Goal: Task Accomplishment & Management: Use online tool/utility

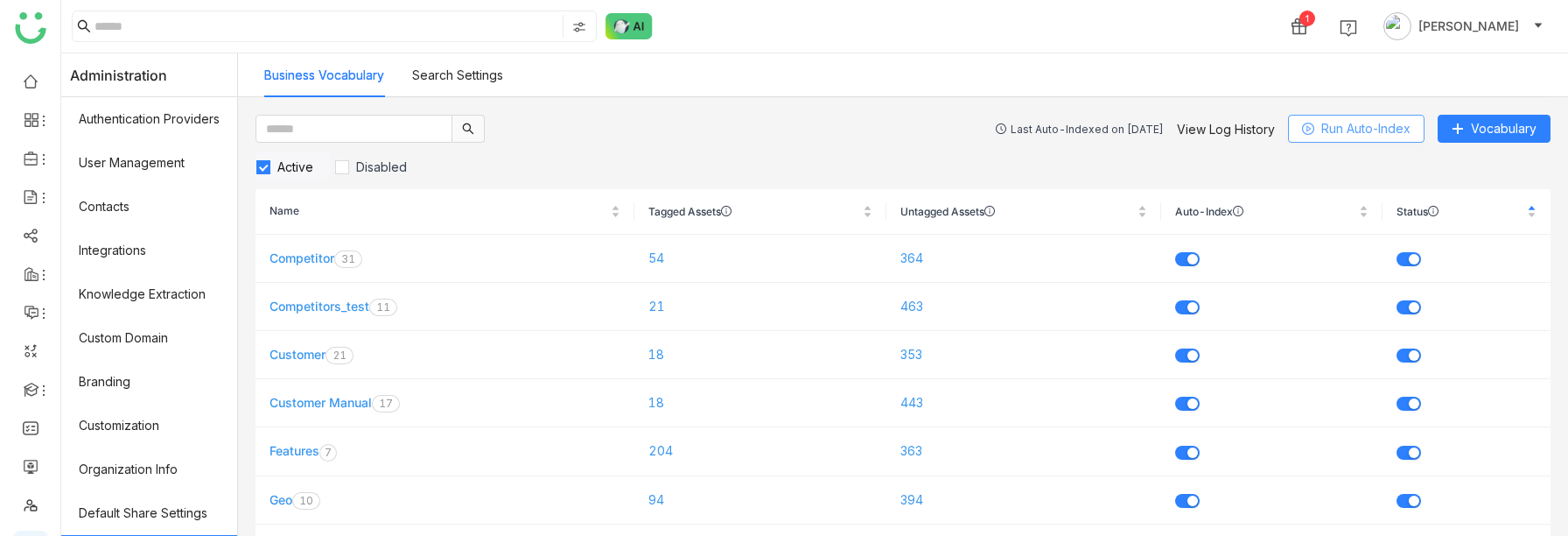
click at [1338, 132] on span "Run Auto-Index" at bounding box center [1366, 129] width 89 height 19
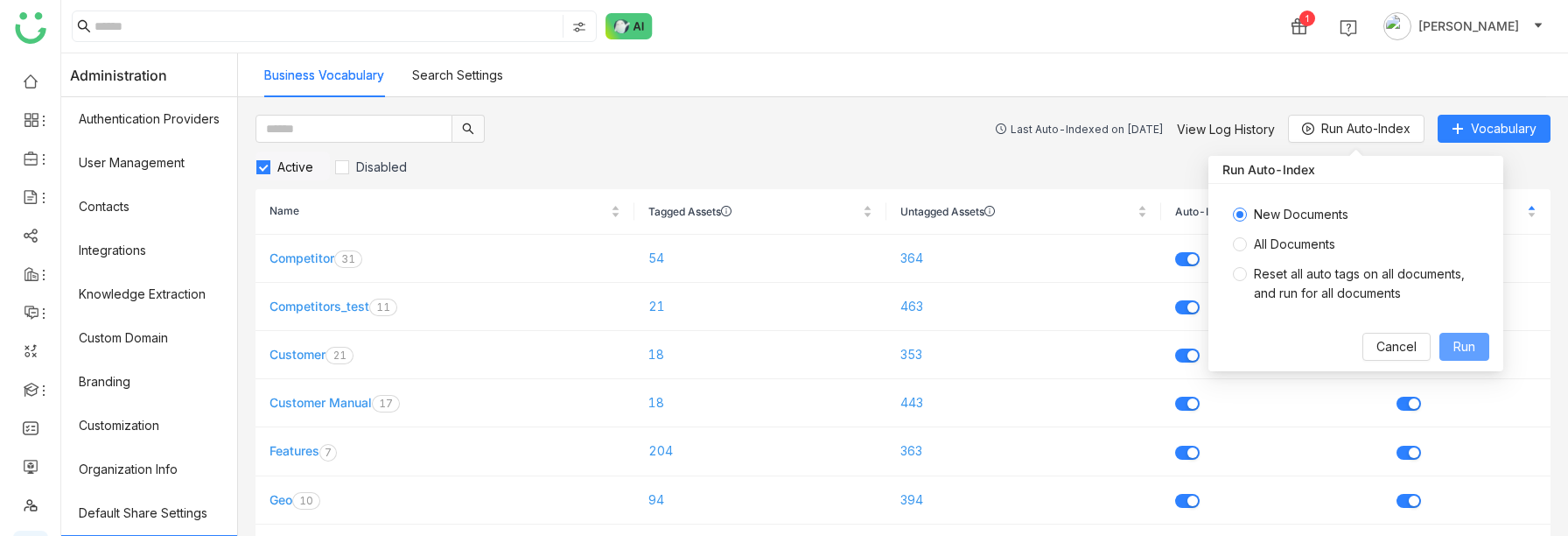
click at [1463, 345] on span "Run" at bounding box center [1465, 347] width 22 height 19
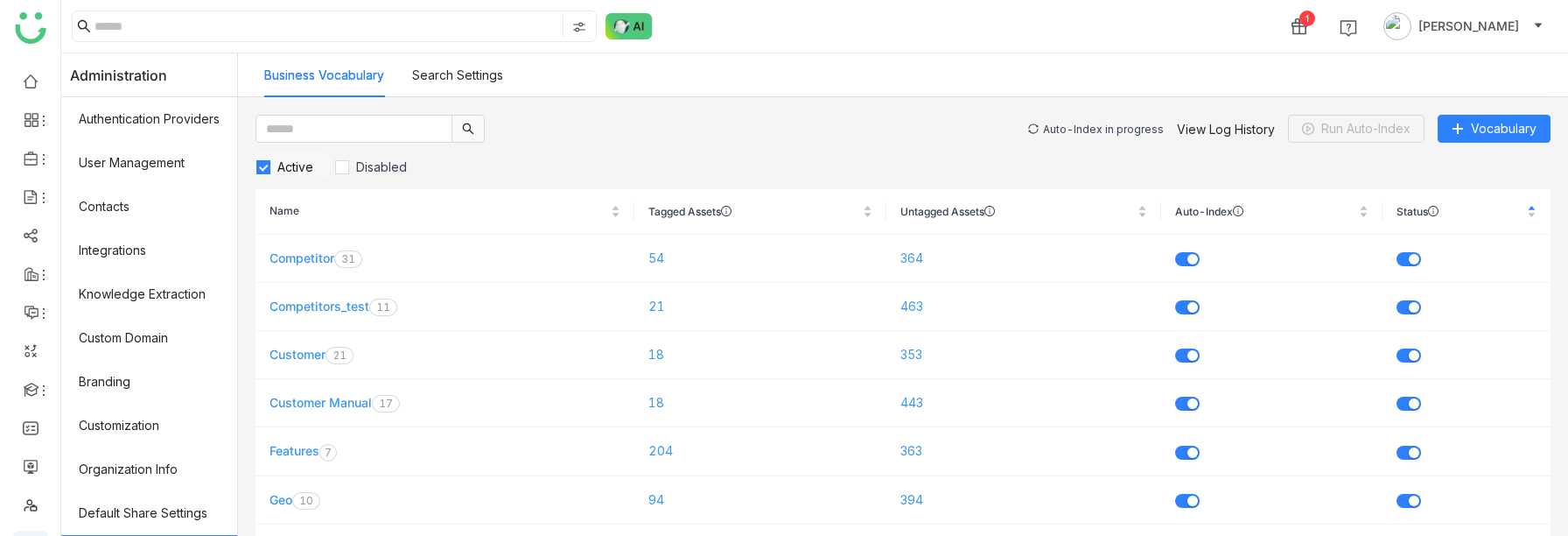
click at [1072, 126] on div "Auto-Index in progress" at bounding box center [1104, 129] width 121 height 13
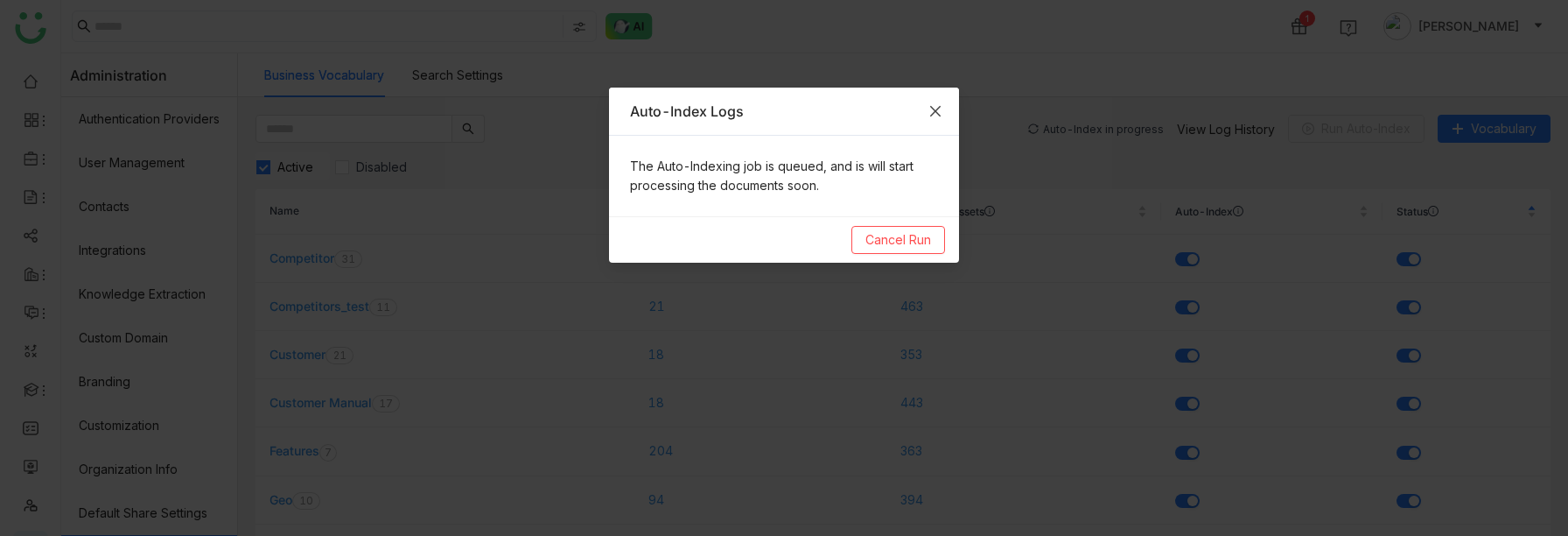
click at [938, 104] on icon "Close" at bounding box center [936, 111] width 14 height 14
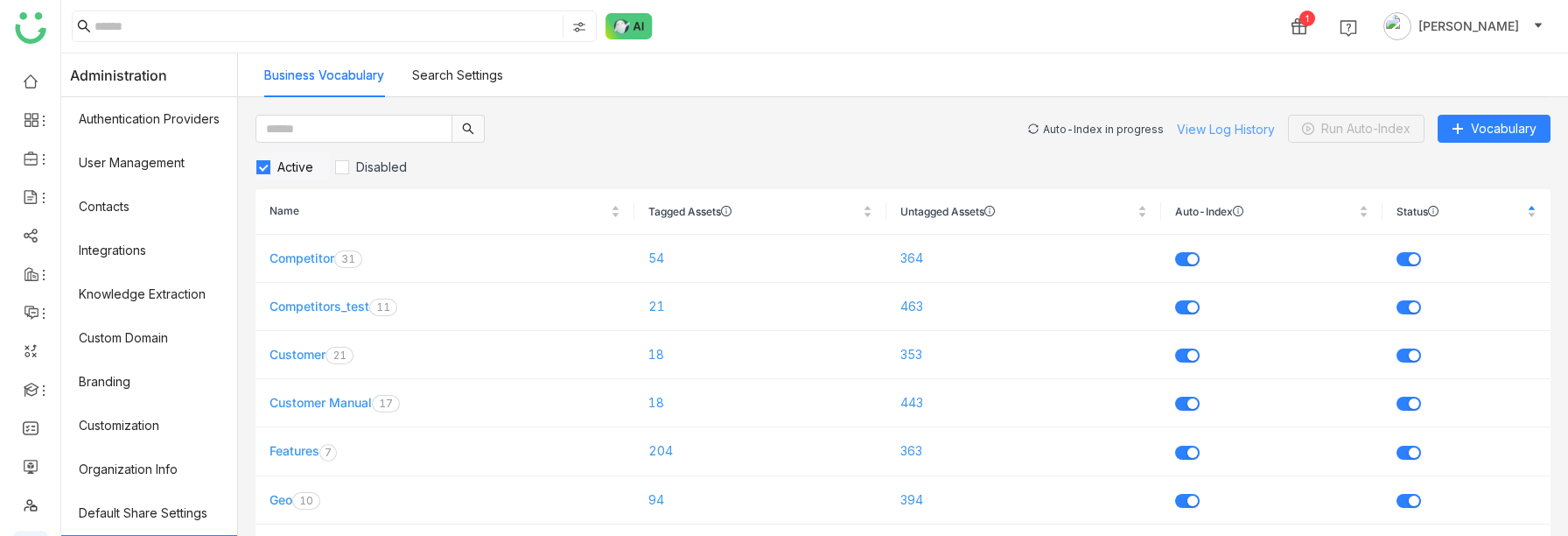
click at [1223, 131] on link "View Log History" at bounding box center [1225, 129] width 98 height 15
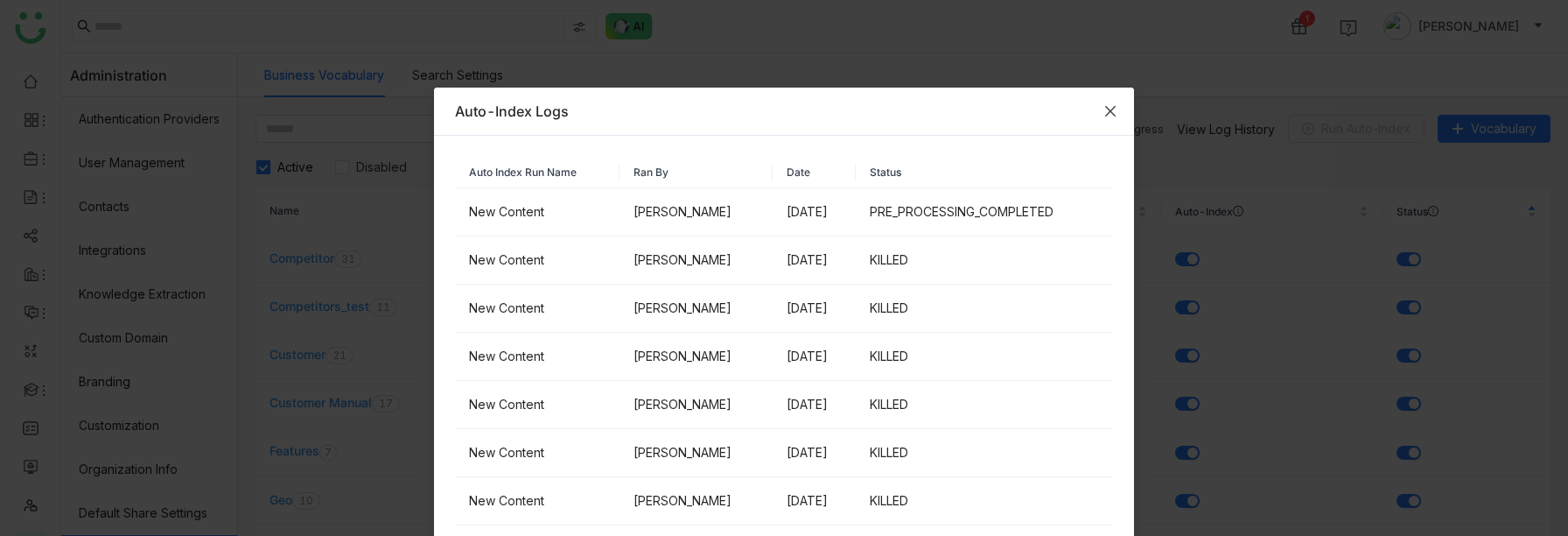
click at [1111, 106] on icon "Close" at bounding box center [1111, 111] width 14 height 14
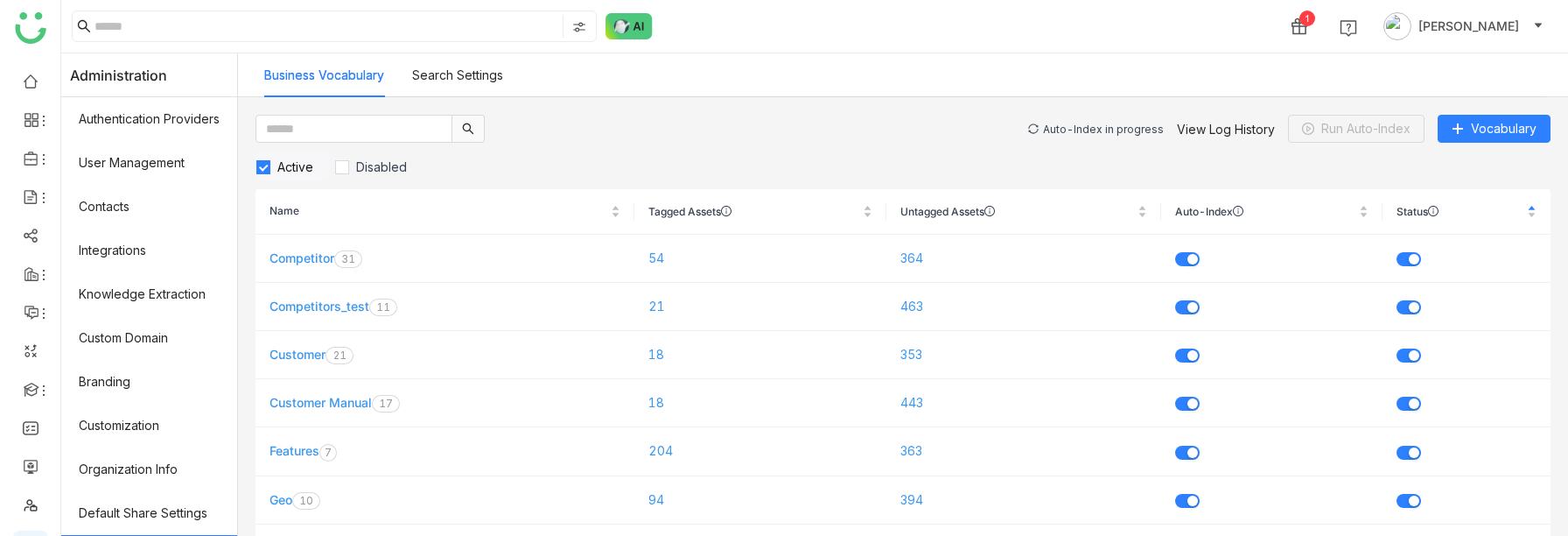
click at [1102, 125] on div "Auto-Index in progress" at bounding box center [1104, 129] width 121 height 13
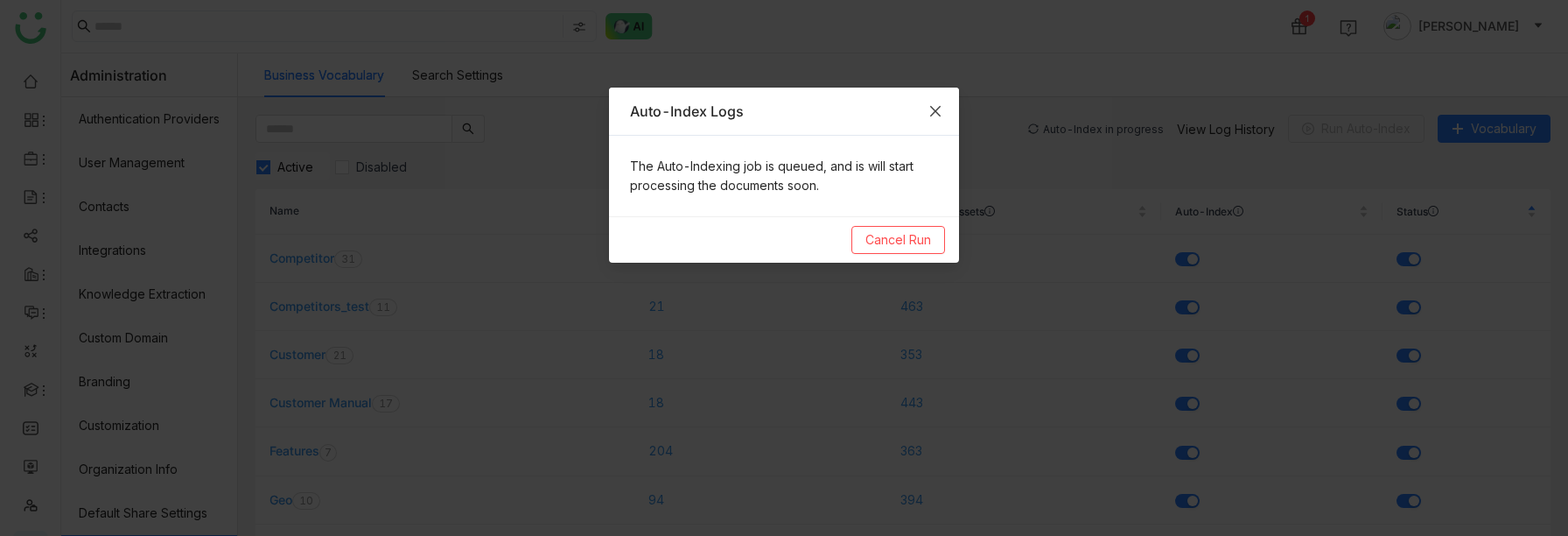
click at [931, 110] on icon "Close" at bounding box center [936, 111] width 14 height 14
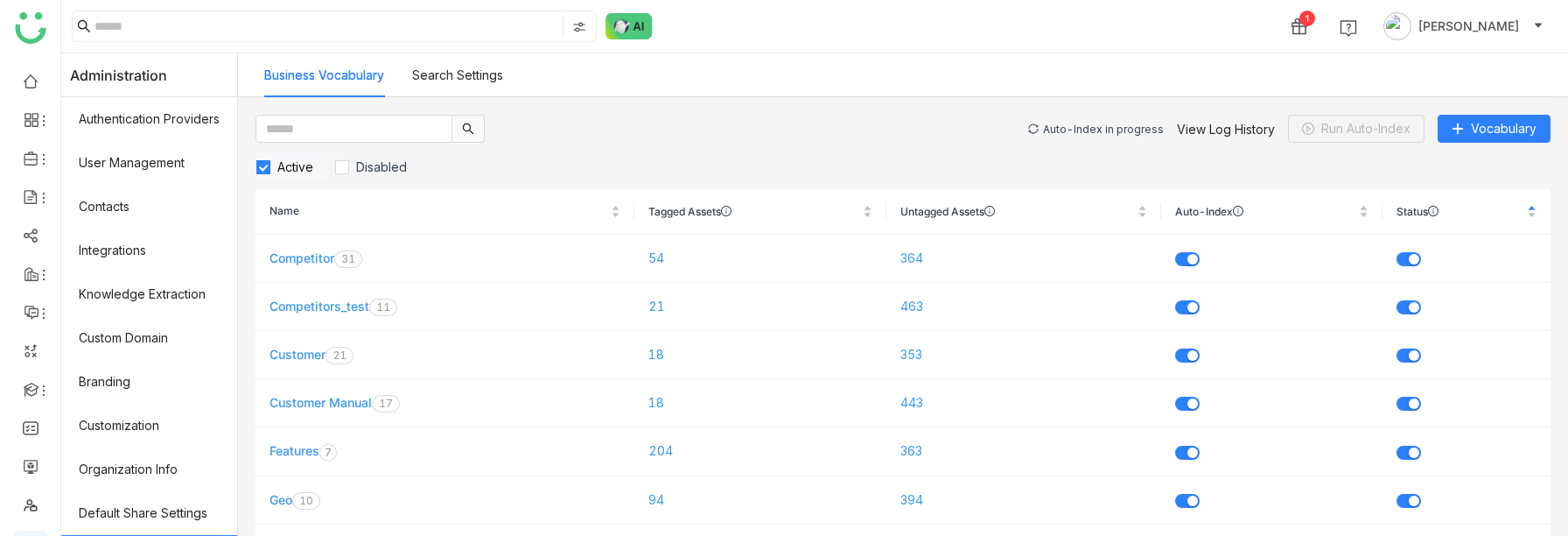
click at [1108, 125] on div "Auto-Index in progress" at bounding box center [1104, 129] width 121 height 13
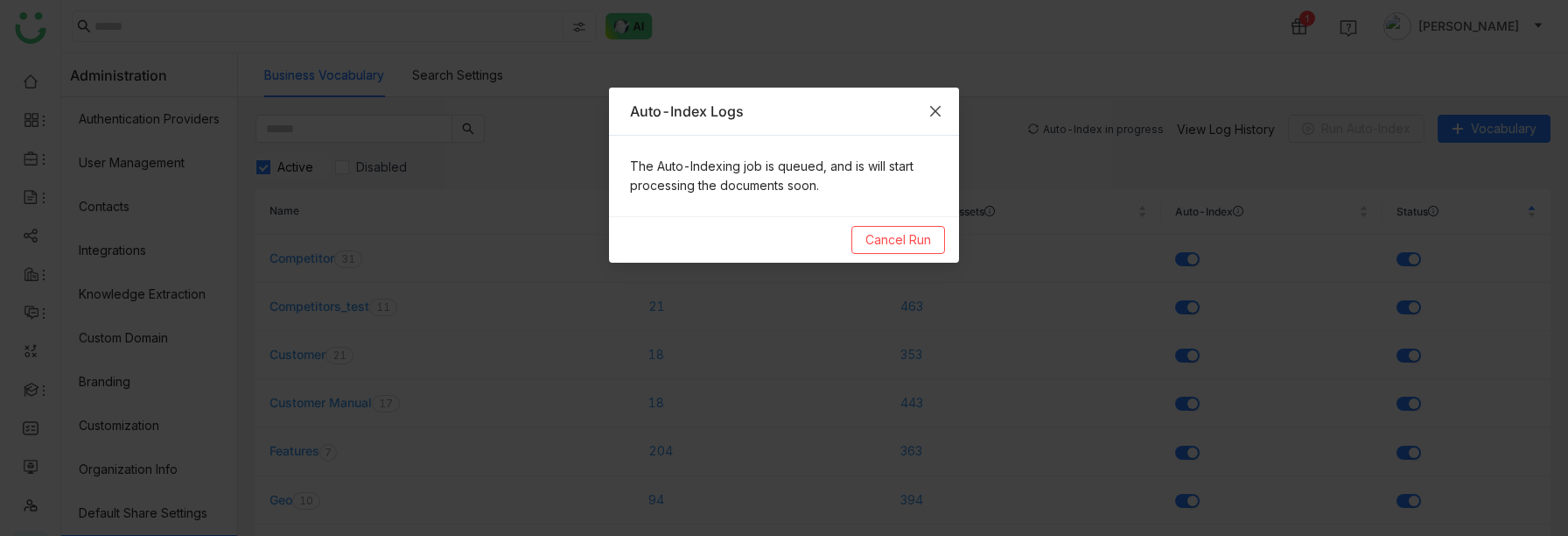
click at [936, 107] on icon "Close" at bounding box center [936, 111] width 14 height 14
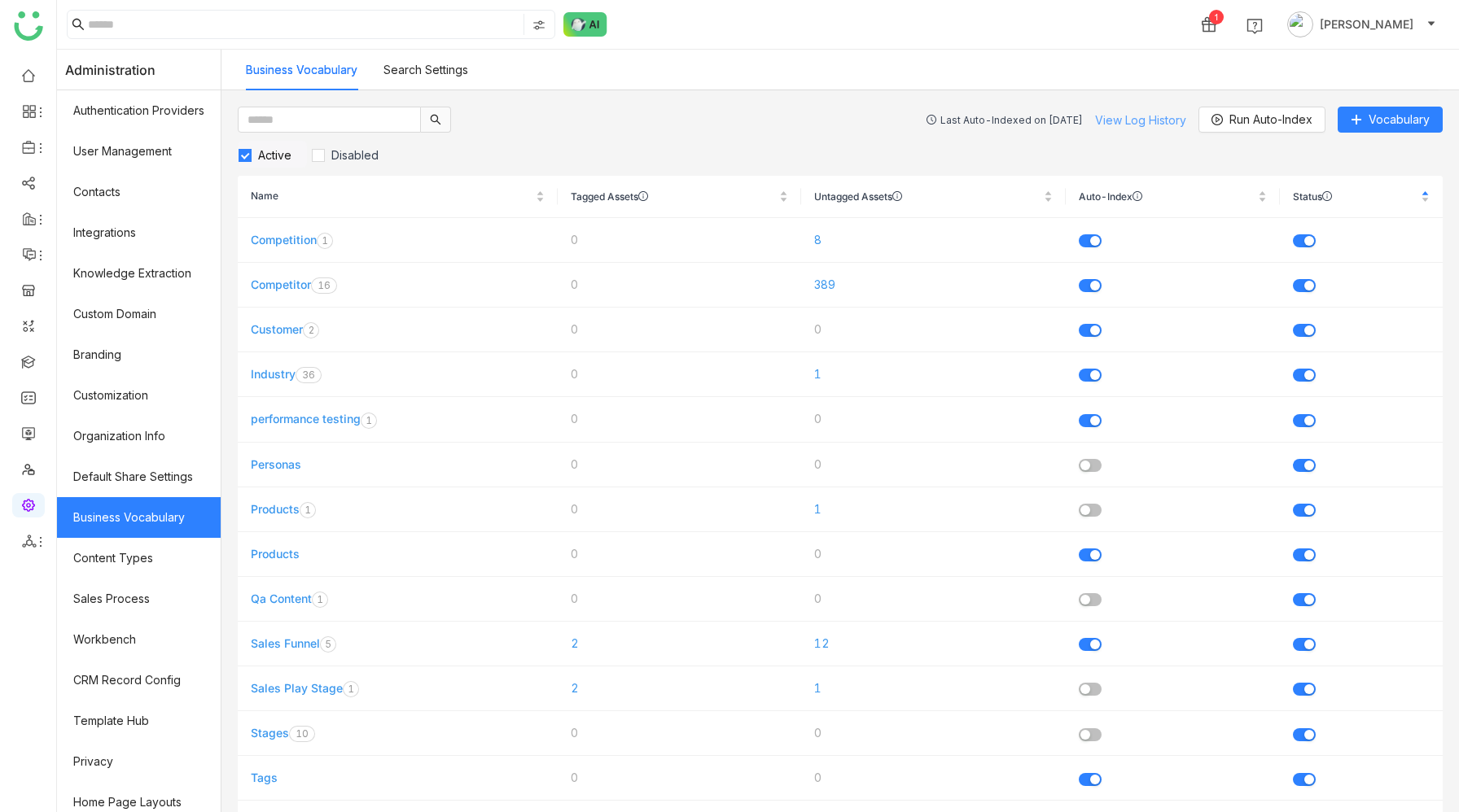
click at [1131, 116] on link "View Log History" at bounding box center [1140, 120] width 91 height 14
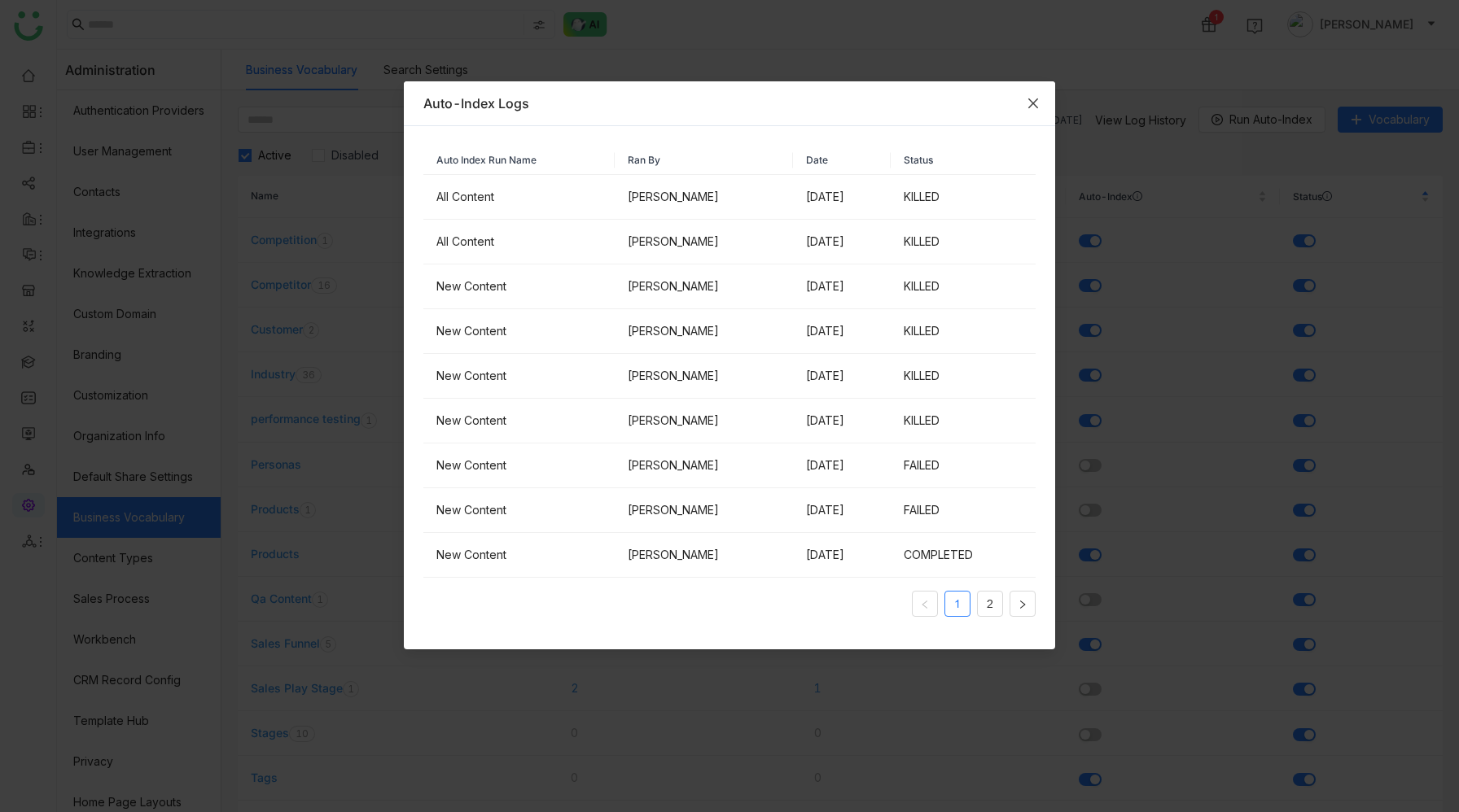
click at [1035, 106] on icon "Close" at bounding box center [1033, 103] width 13 height 13
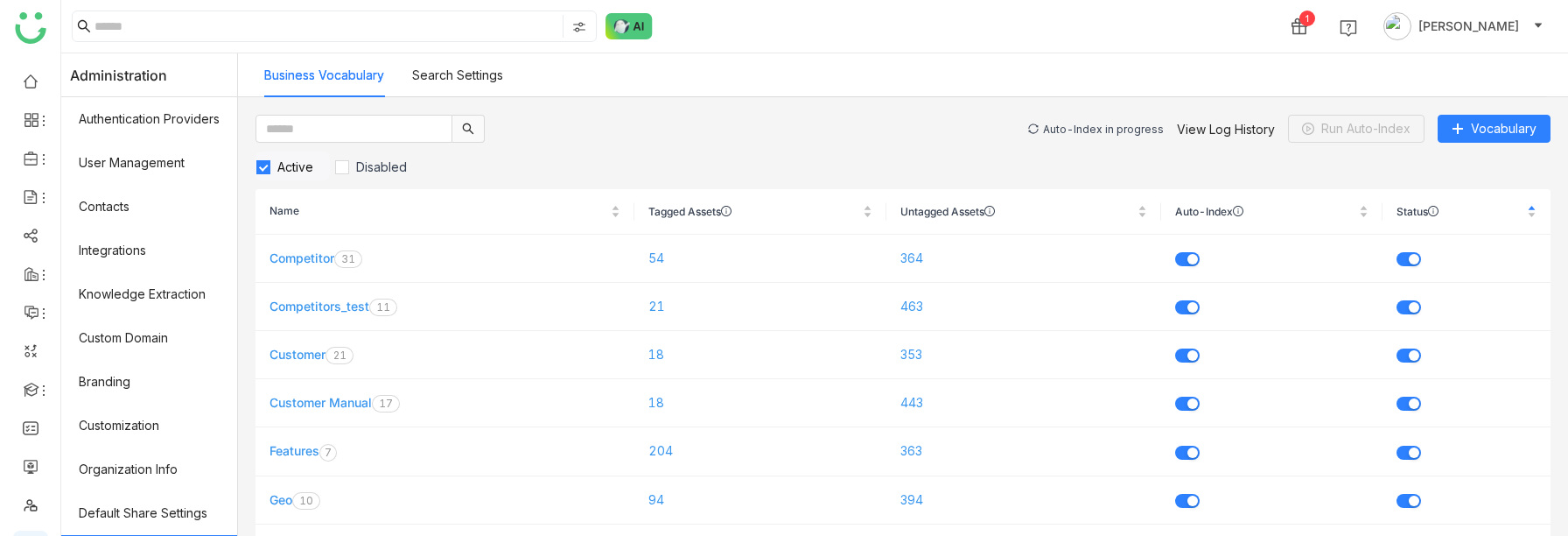
click at [1068, 128] on div "Auto-Index in progress" at bounding box center [1104, 129] width 121 height 13
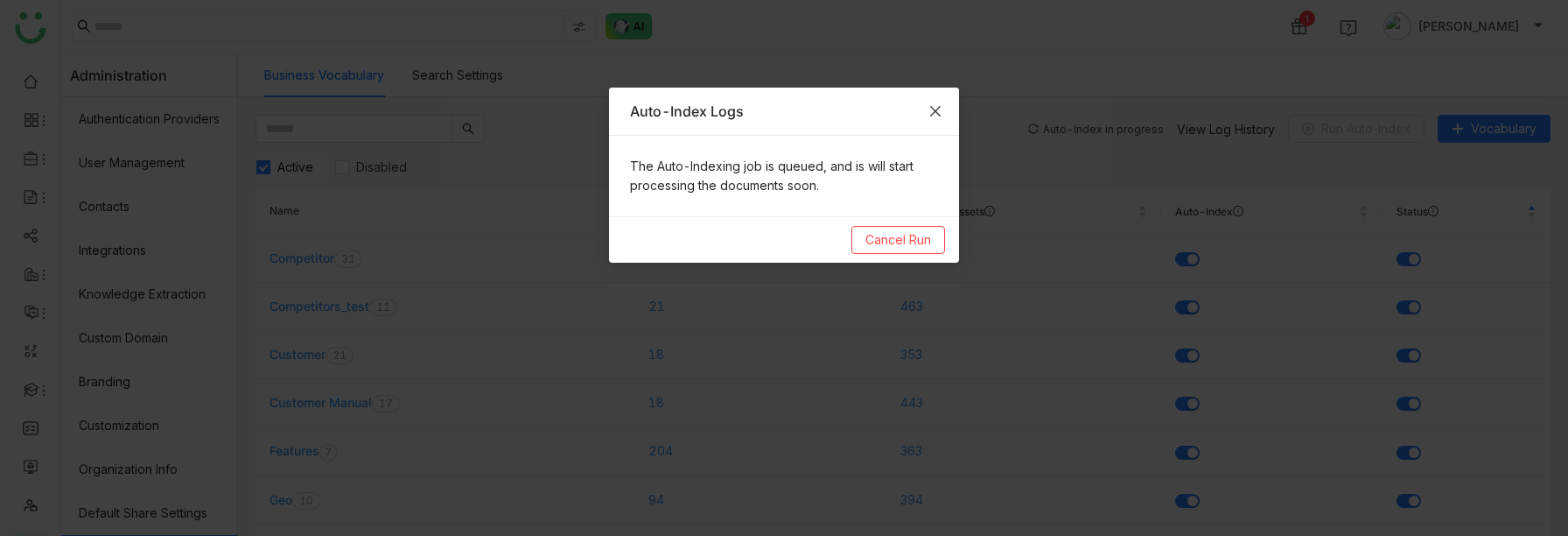
click at [939, 109] on icon "Close" at bounding box center [936, 111] width 14 height 14
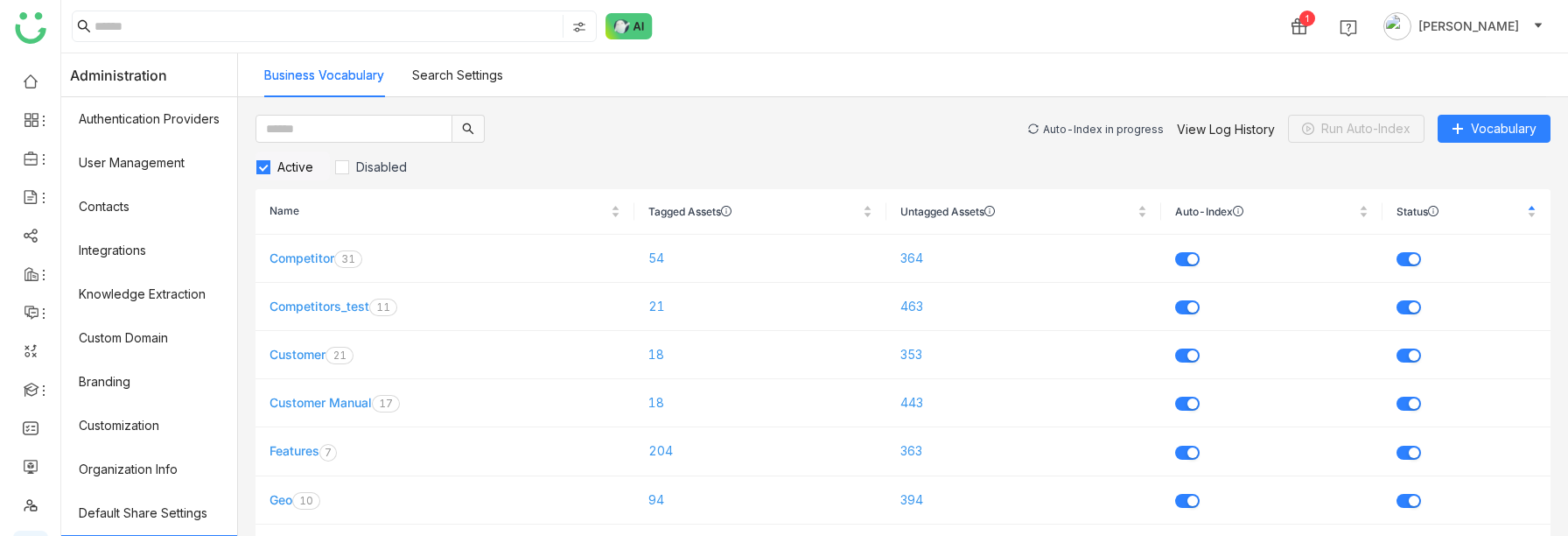
click at [1132, 129] on div "Auto-Index in progress" at bounding box center [1104, 129] width 121 height 13
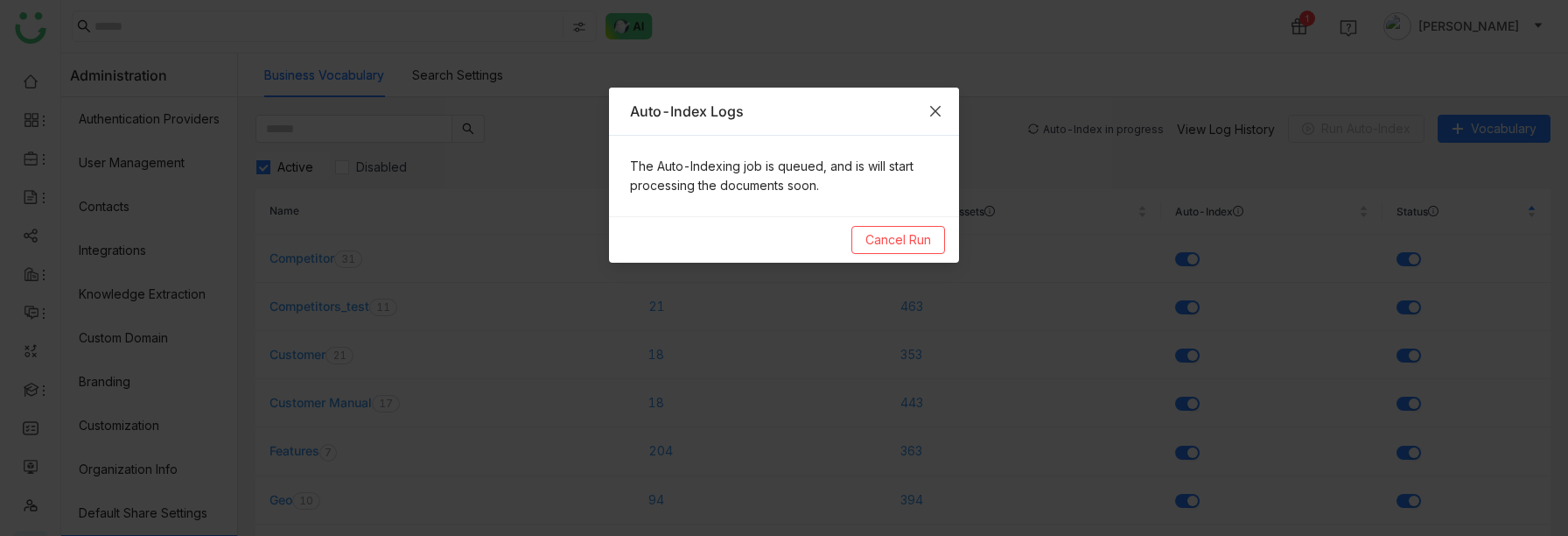
click at [938, 106] on icon "Close" at bounding box center [936, 111] width 14 height 14
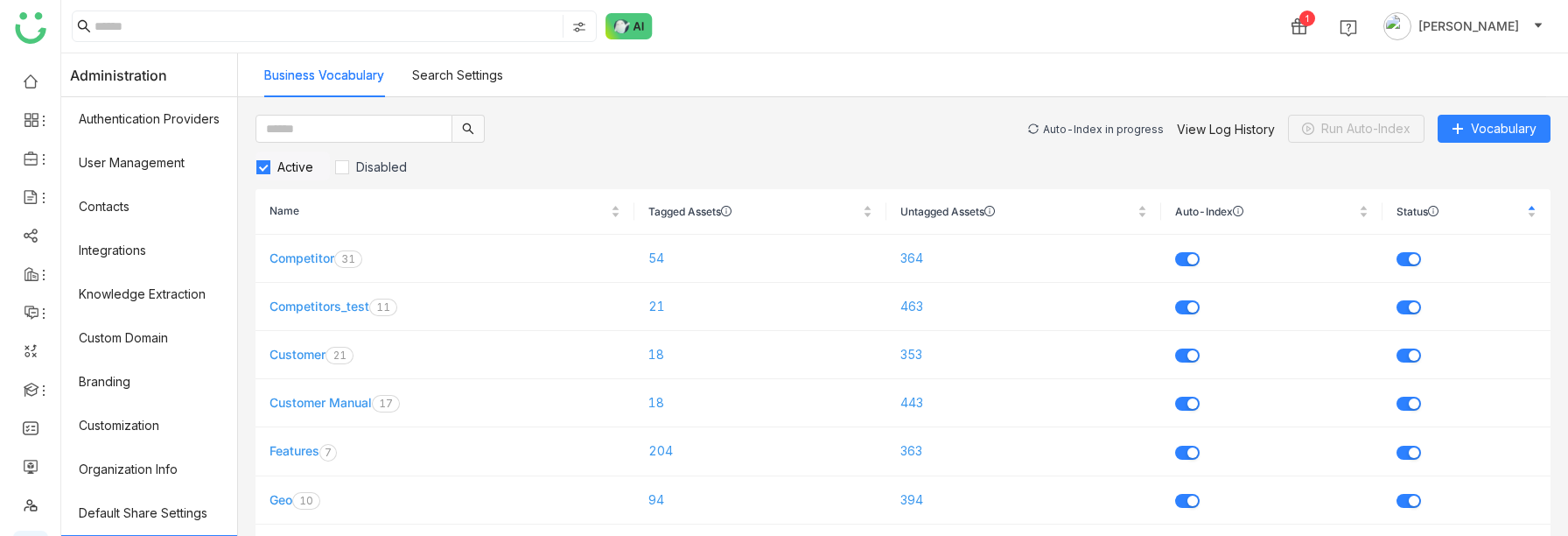
click at [1088, 121] on div "Auto-Index in progress View Log History Run Auto-Index Vocabulary" at bounding box center [1290, 129] width 523 height 28
click at [1088, 125] on div "Auto-Index in progress" at bounding box center [1104, 129] width 121 height 13
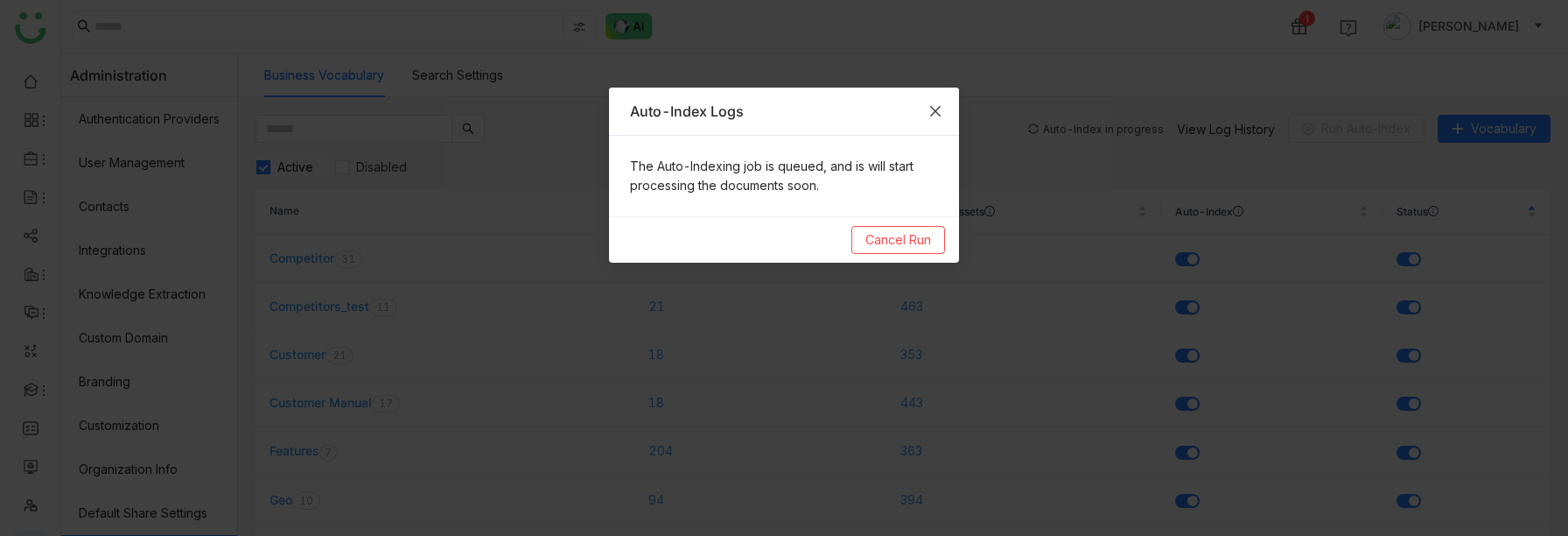
click at [937, 112] on icon "Close" at bounding box center [936, 111] width 14 height 14
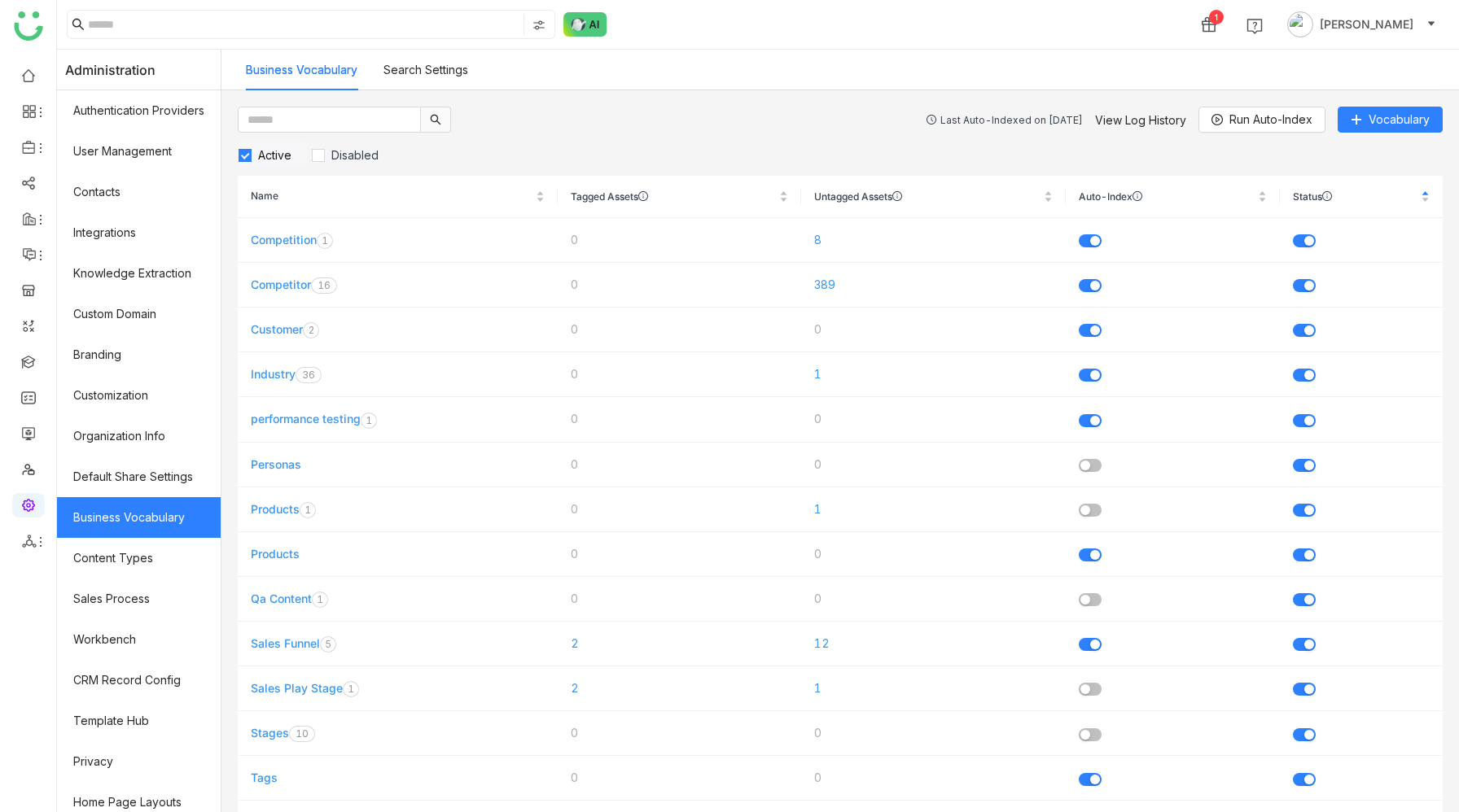
click at [973, 119] on div "Last Auto-Indexed on Jul 23, 2025" at bounding box center [1011, 120] width 142 height 12
click at [1137, 119] on link "View Log History" at bounding box center [1140, 120] width 91 height 14
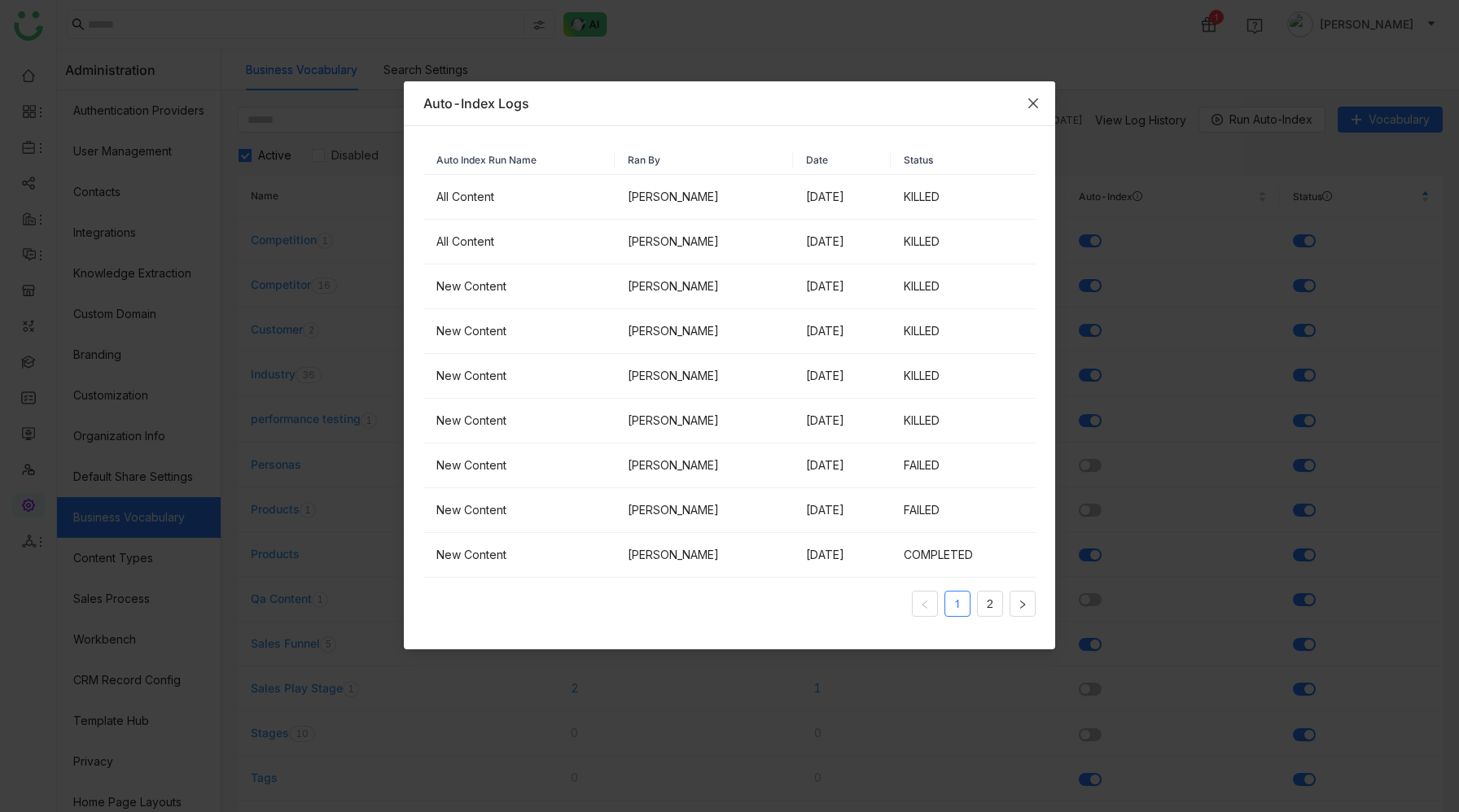
click at [1030, 99] on icon "Close" at bounding box center [1033, 103] width 13 height 13
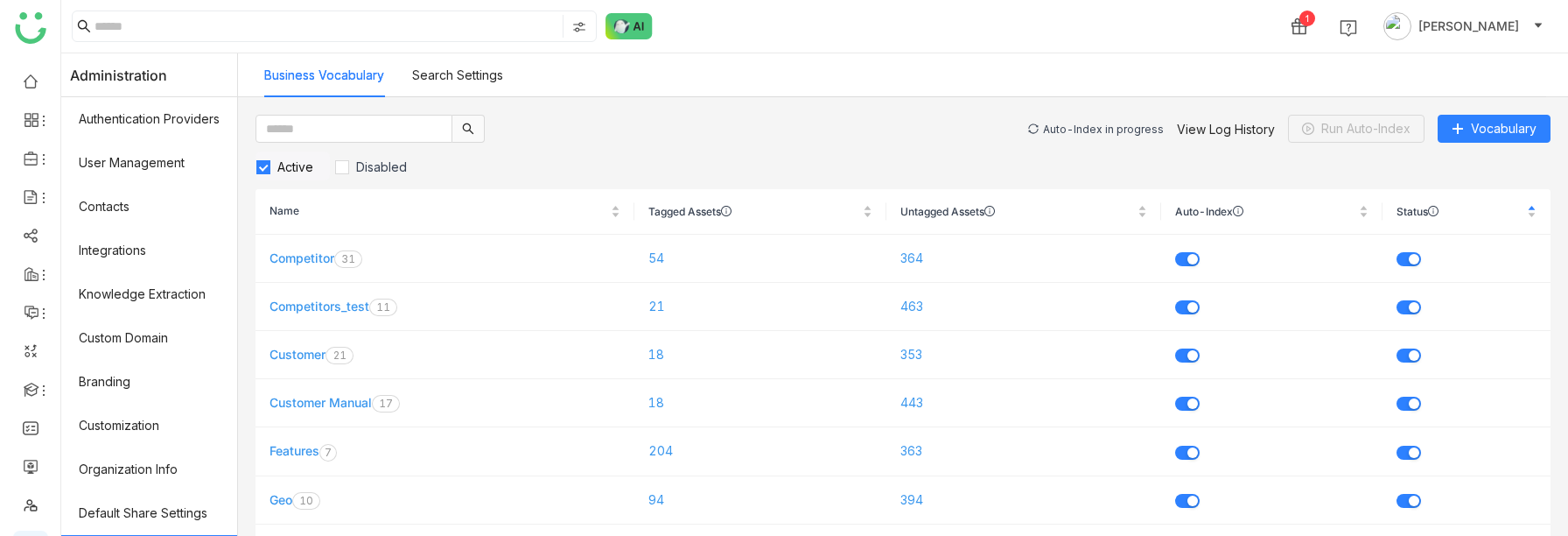
click at [1065, 126] on div "Auto-Index in progress" at bounding box center [1104, 129] width 121 height 13
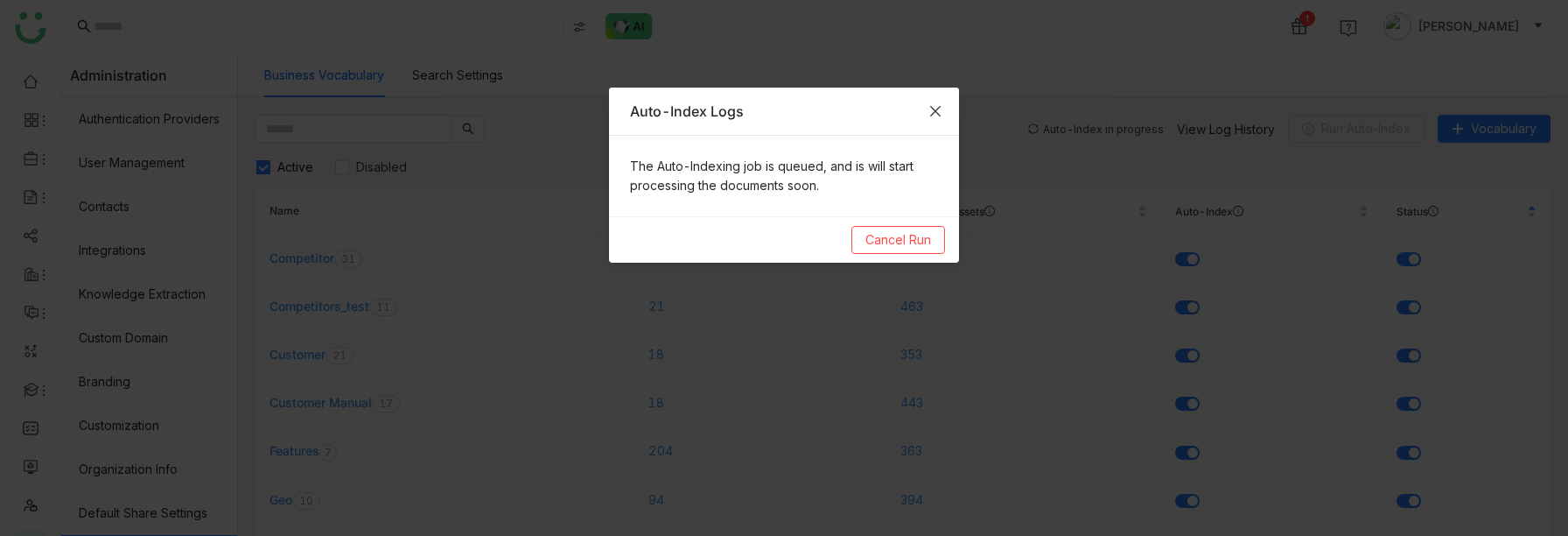
click at [934, 108] on icon "Close" at bounding box center [936, 111] width 14 height 14
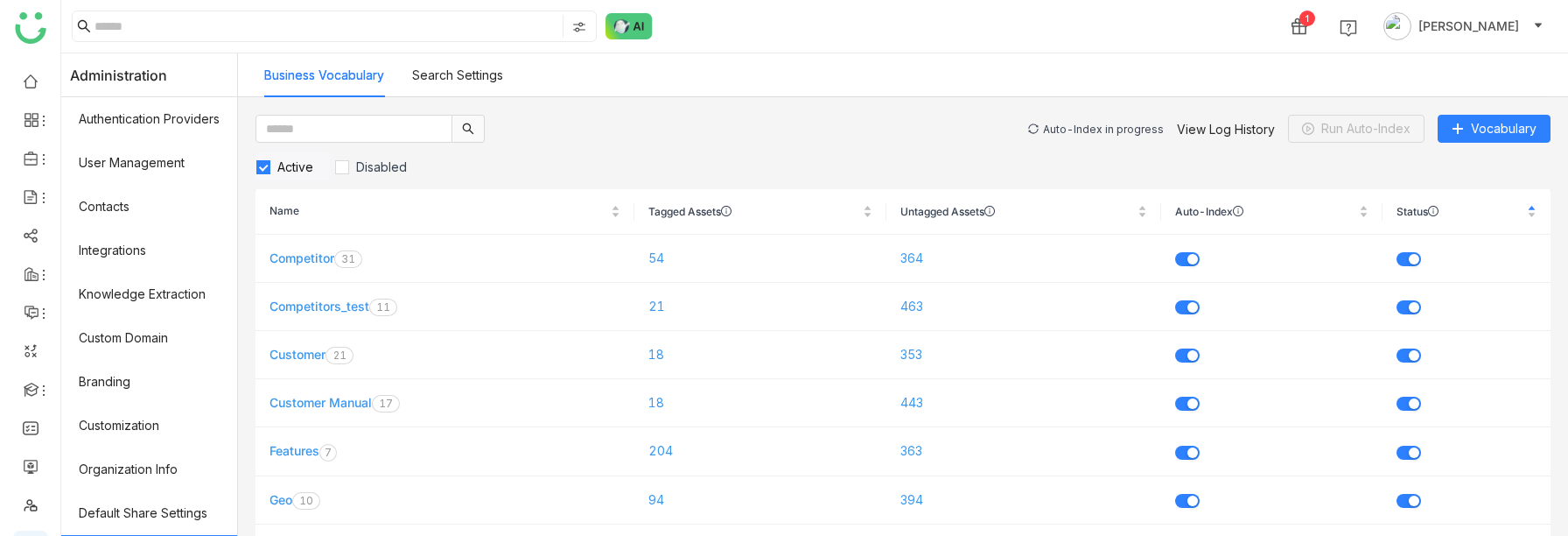
click at [1102, 128] on div "Auto-Index in progress" at bounding box center [1104, 129] width 121 height 13
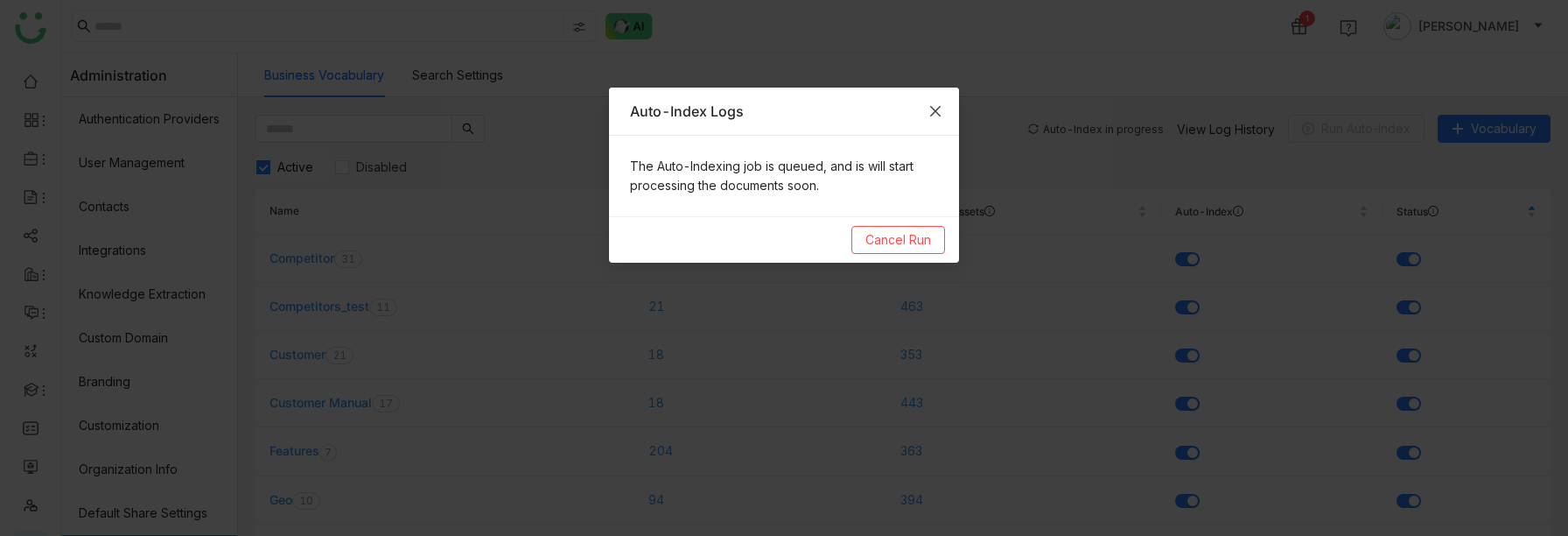
click at [935, 109] on icon "Close" at bounding box center [936, 111] width 14 height 14
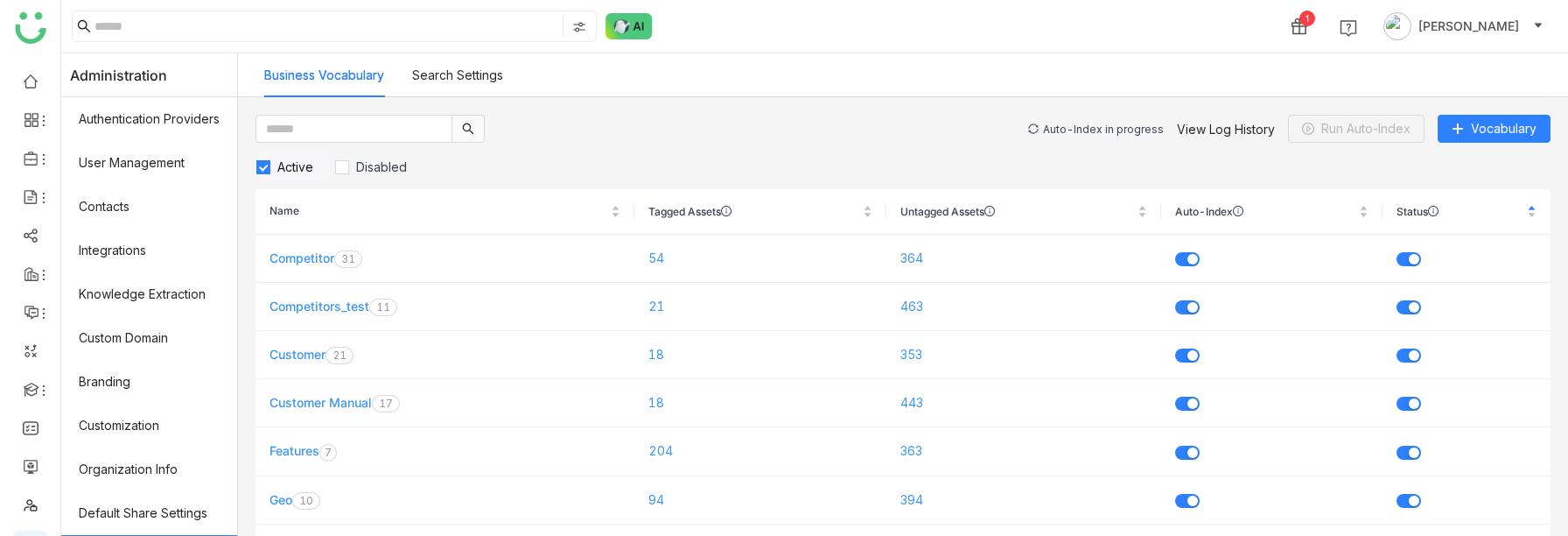
click at [1107, 125] on div "Auto-Index in progress" at bounding box center [1104, 129] width 121 height 13
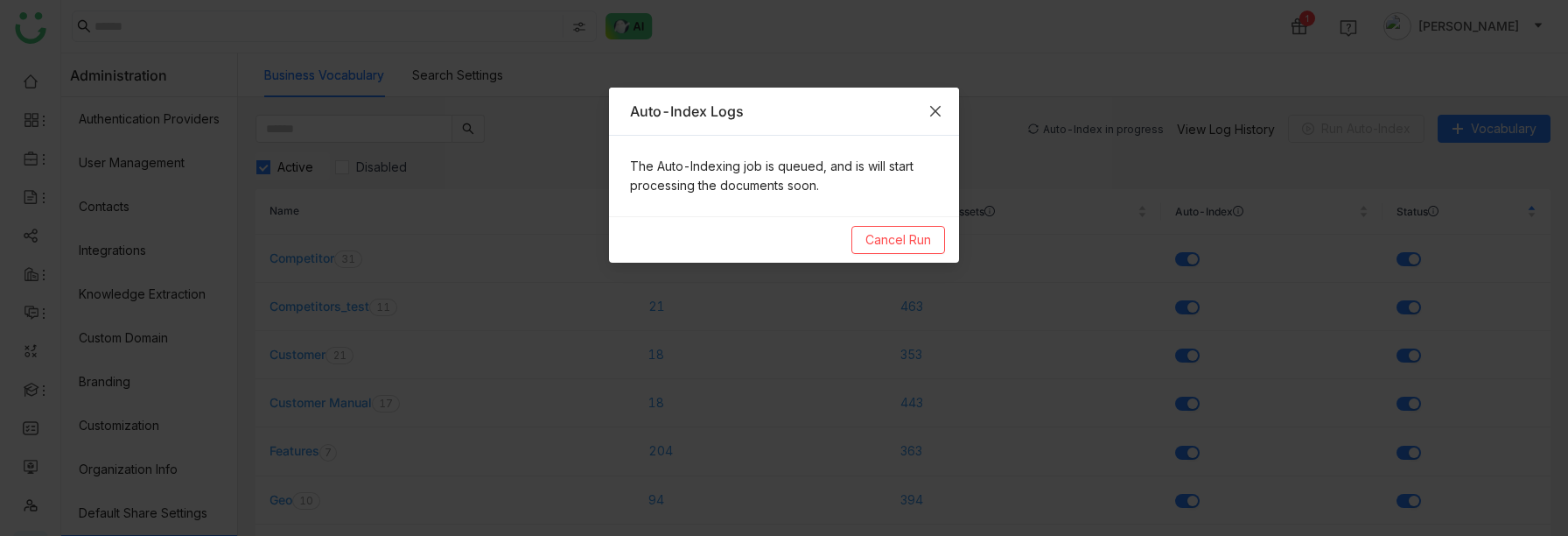
click at [939, 104] on icon "Close" at bounding box center [936, 111] width 14 height 14
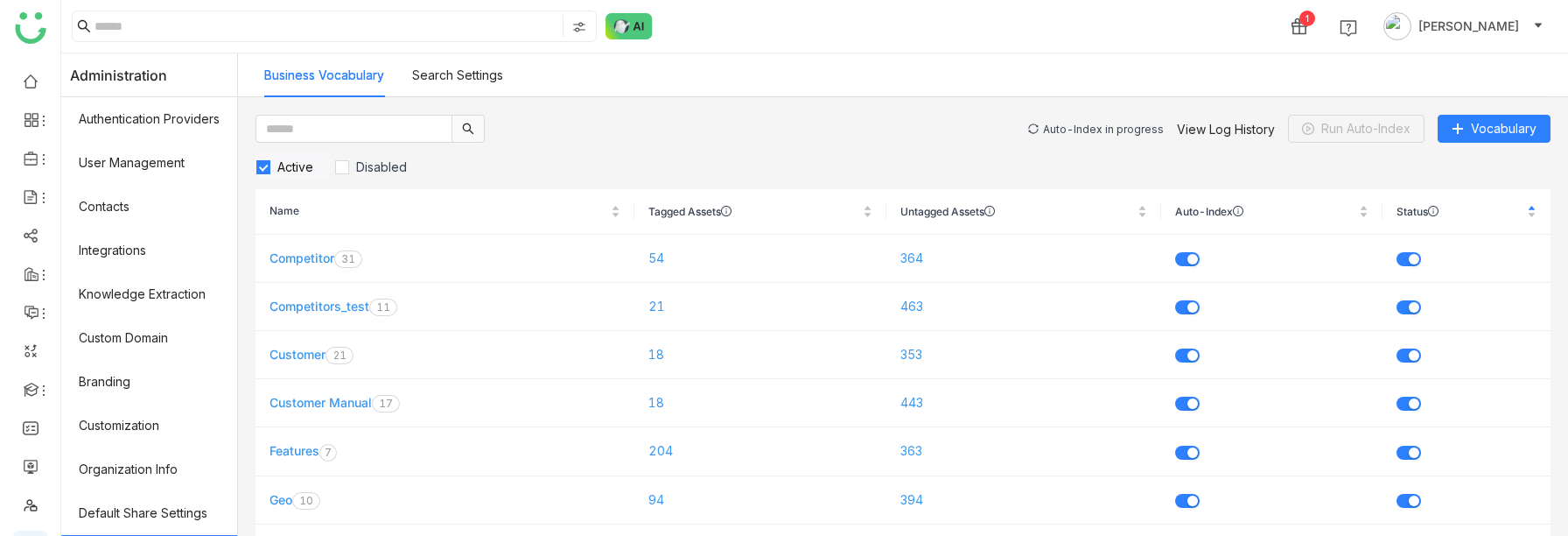
click at [1112, 129] on div "Auto-Index in progress" at bounding box center [1104, 129] width 121 height 13
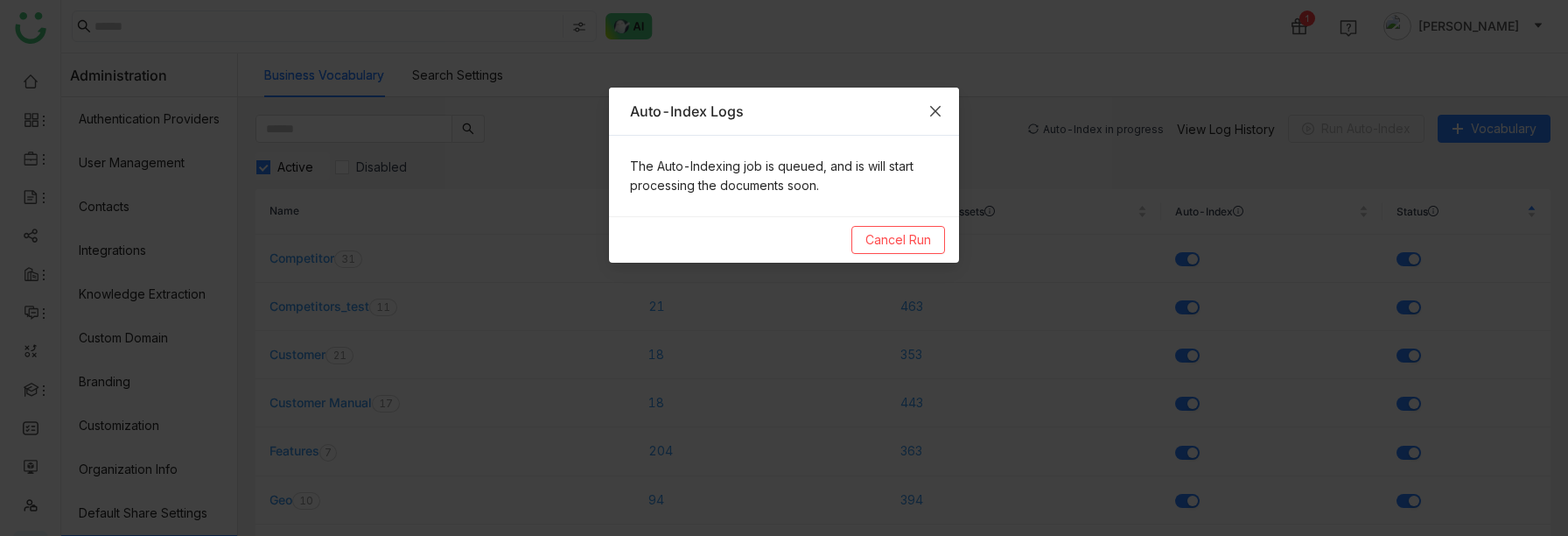
click at [939, 109] on icon "Close" at bounding box center [936, 111] width 14 height 14
